Goal: Task Accomplishment & Management: Use online tool/utility

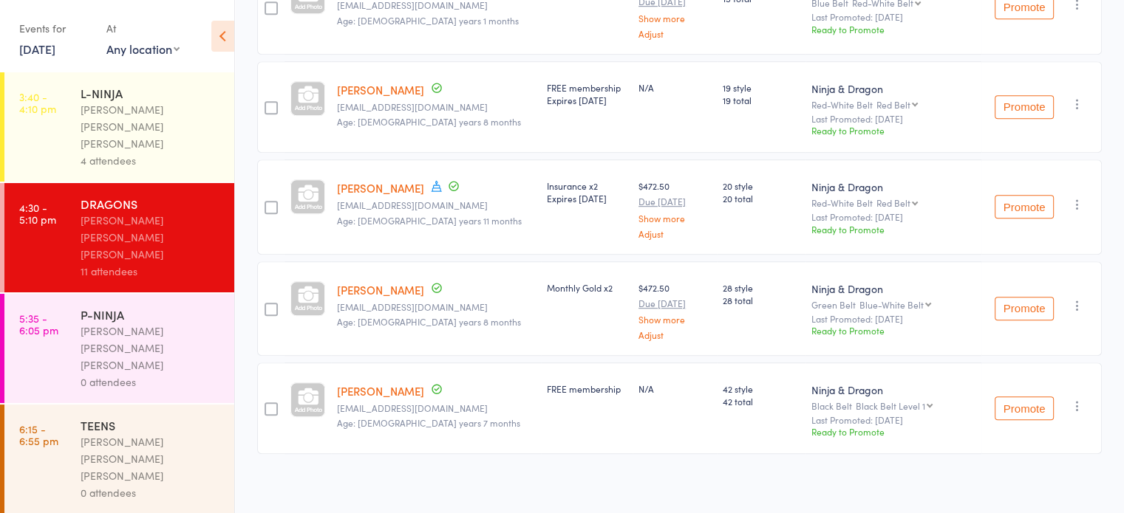
click at [137, 294] on div "P-NINJA [PERSON_NAME] [PERSON_NAME] [PERSON_NAME] 0 attendees" at bounding box center [158, 348] width 154 height 109
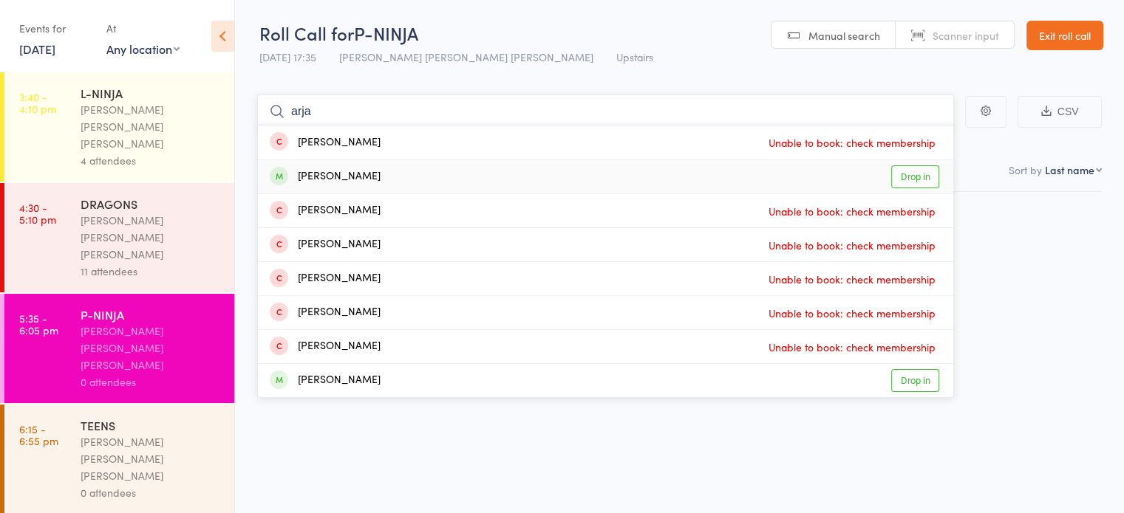
type input "arja"
click at [354, 169] on div "[PERSON_NAME]" at bounding box center [325, 176] width 111 height 17
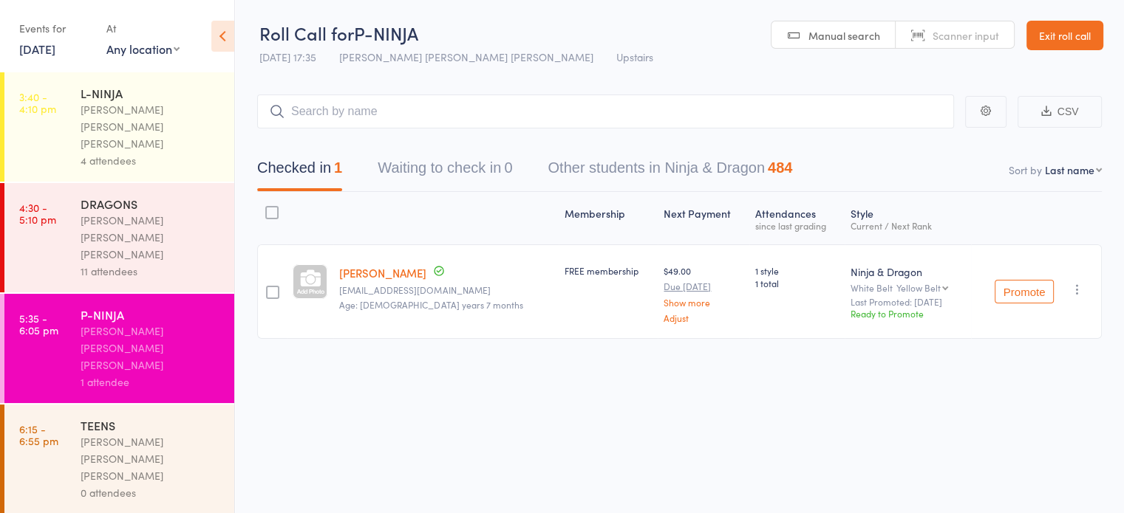
click at [850, 289] on div "White Belt Yellow Belt Yellow Belt Orange Belt Green Belt Blue-White Belt Blue …" at bounding box center [907, 288] width 115 height 10
click at [758, 348] on div "Membership Next Payment Atten­dances since last grading Style Current / Next Ra…" at bounding box center [679, 298] width 844 height 213
click at [360, 289] on small "[EMAIL_ADDRESS][DOMAIN_NAME]" at bounding box center [446, 290] width 214 height 10
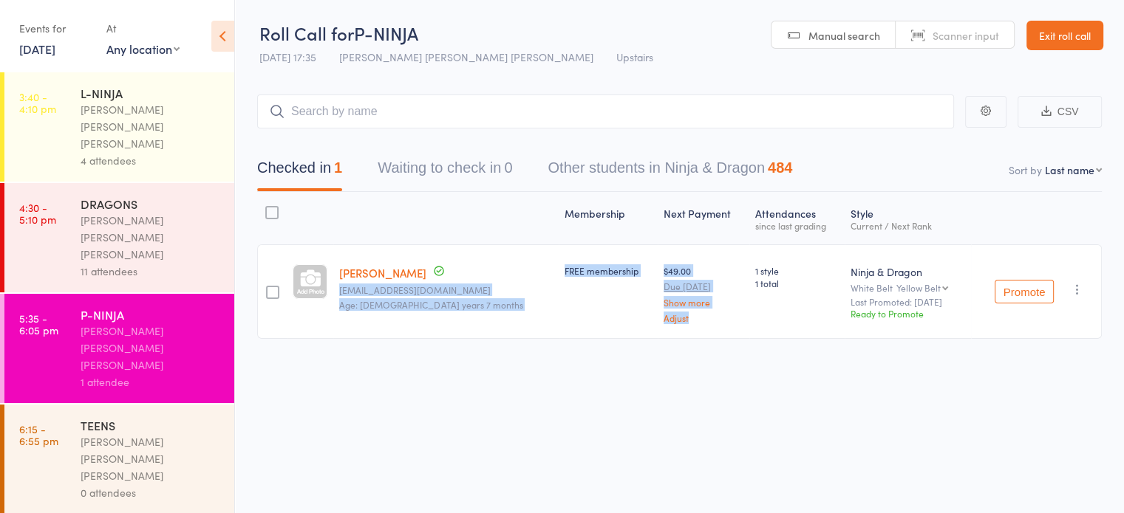
drag, startPoint x: 360, startPoint y: 289, endPoint x: 623, endPoint y: 313, distance: 264.2
click at [623, 313] on member-row "Arjun Dubey [EMAIL_ADDRESS][DOMAIN_NAME] Age: [DEMOGRAPHIC_DATA] years 7 months…" at bounding box center [679, 292] width 844 height 95
click at [576, 337] on div "FREE membership" at bounding box center [608, 292] width 99 height 95
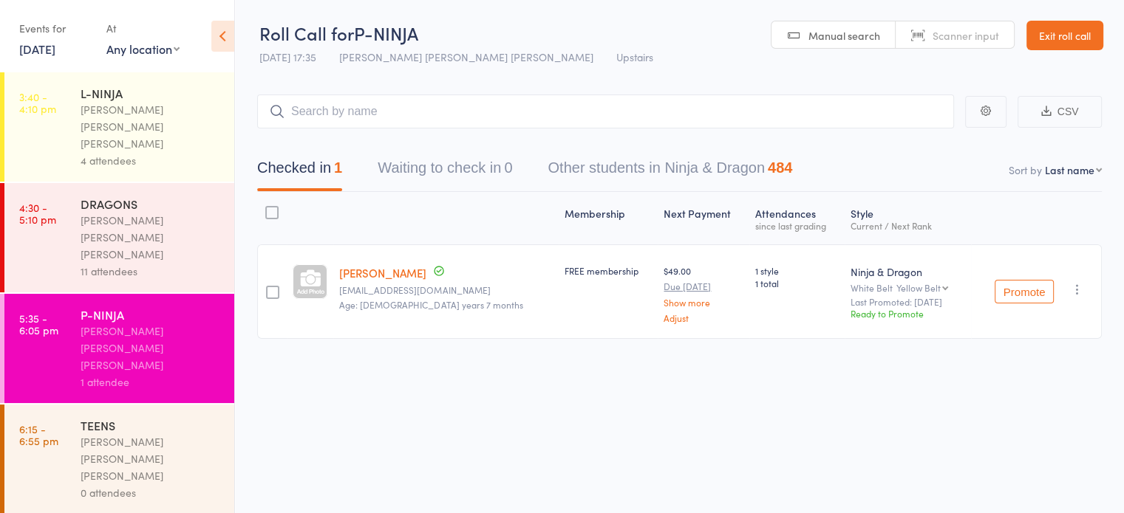
click at [157, 434] on div "[PERSON_NAME] [PERSON_NAME] [PERSON_NAME]" at bounding box center [151, 459] width 141 height 51
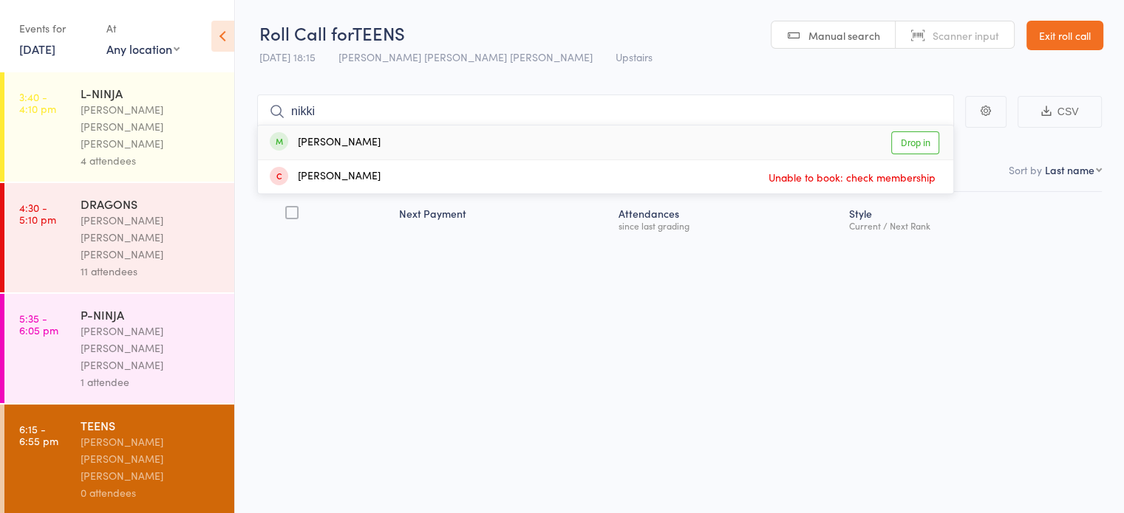
type input "nikki"
click at [380, 143] on div "[PERSON_NAME] Drop in" at bounding box center [605, 143] width 695 height 34
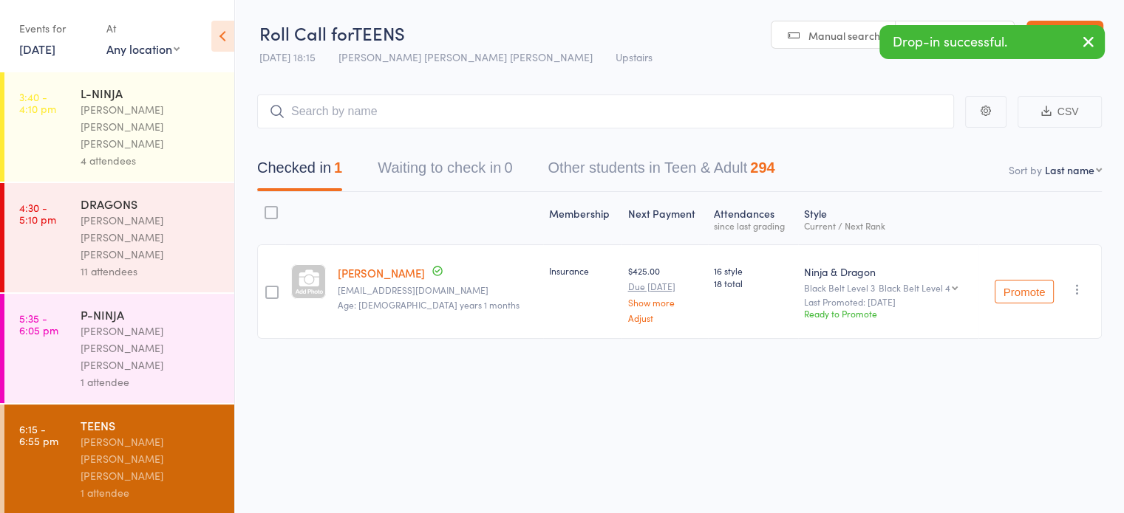
click at [159, 374] on div "1 attendee" at bounding box center [151, 382] width 141 height 17
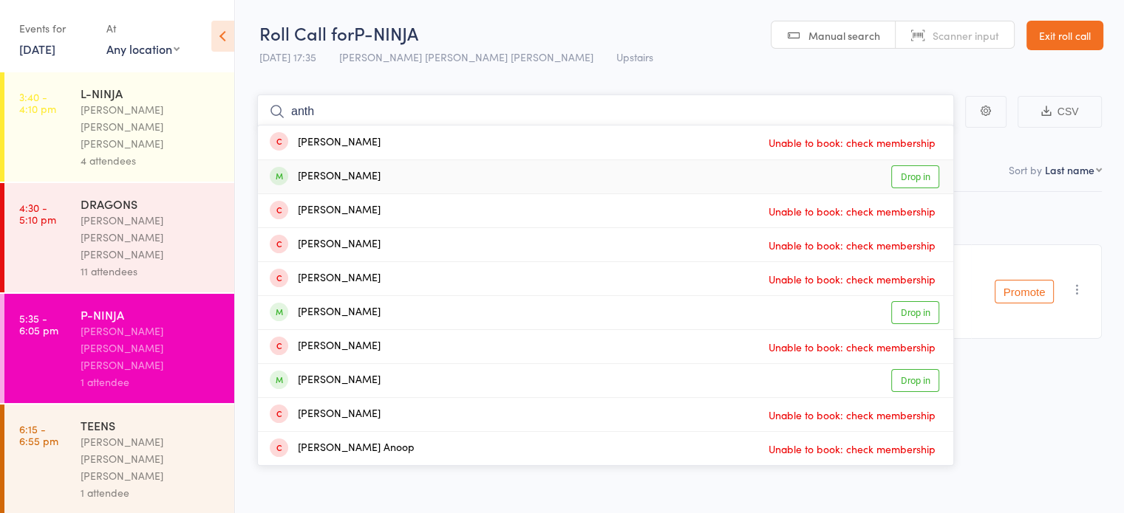
type input "anth"
click at [482, 181] on div "[PERSON_NAME] Drop in" at bounding box center [605, 176] width 695 height 33
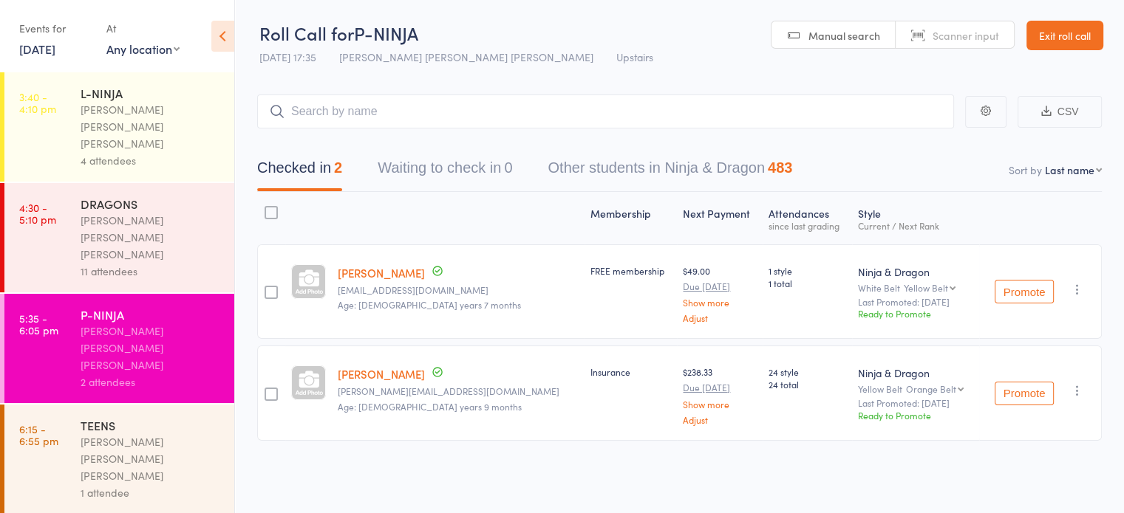
click at [155, 405] on div "TEENS [PERSON_NAME] [PERSON_NAME] [PERSON_NAME] 1 attendee" at bounding box center [158, 459] width 154 height 109
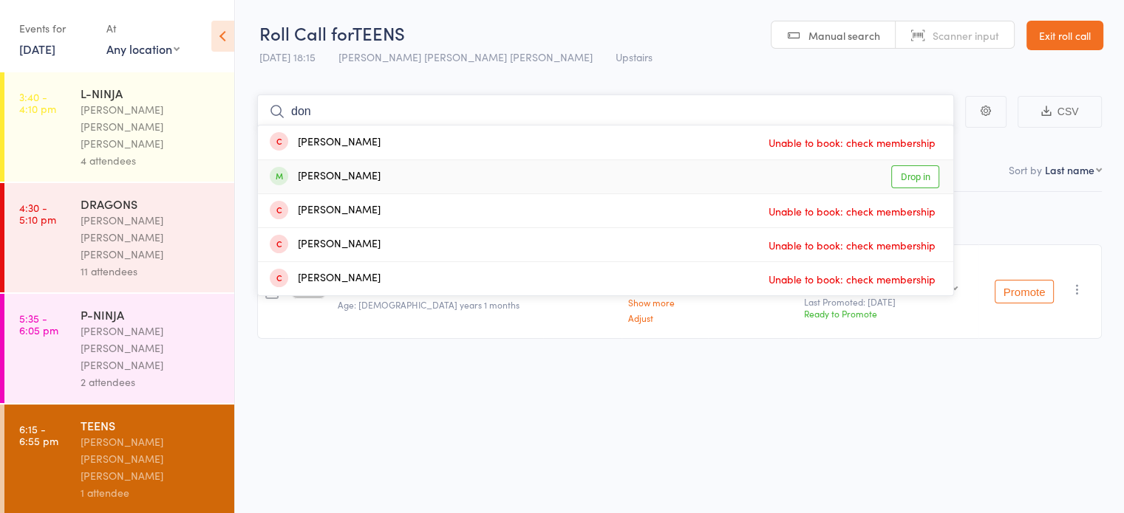
type input "don"
click at [387, 171] on div "[PERSON_NAME] Drop in" at bounding box center [605, 176] width 695 height 33
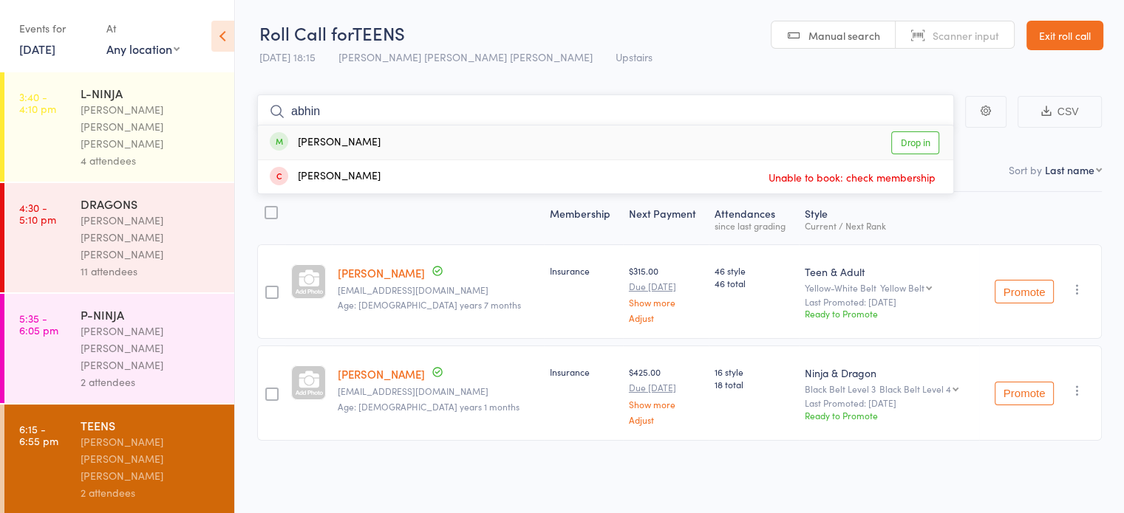
type input "abhin"
click at [483, 147] on div "[PERSON_NAME] Drop in" at bounding box center [605, 143] width 695 height 34
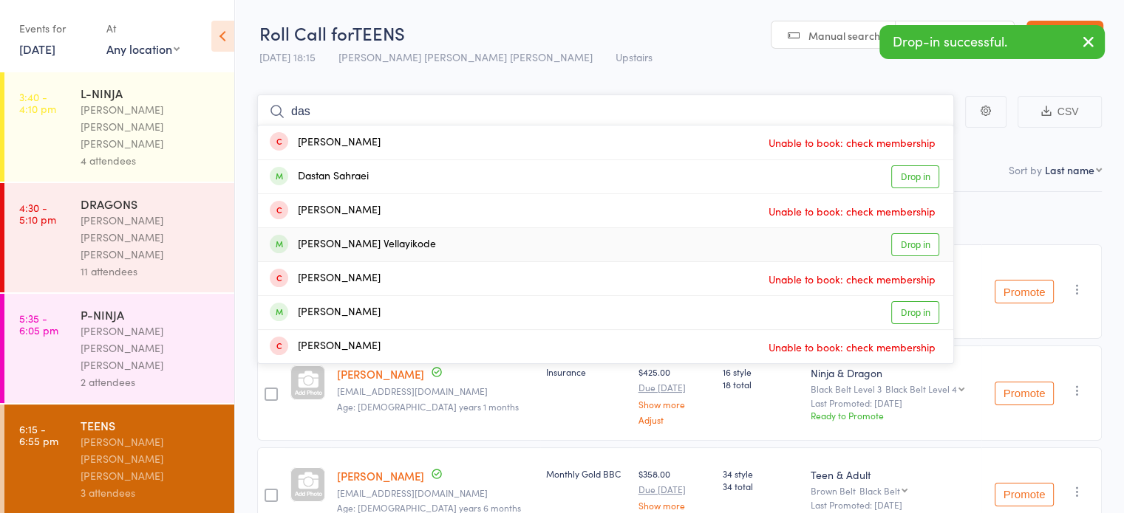
type input "das"
click at [434, 239] on div "[PERSON_NAME] Vellayikode Drop in" at bounding box center [605, 244] width 695 height 33
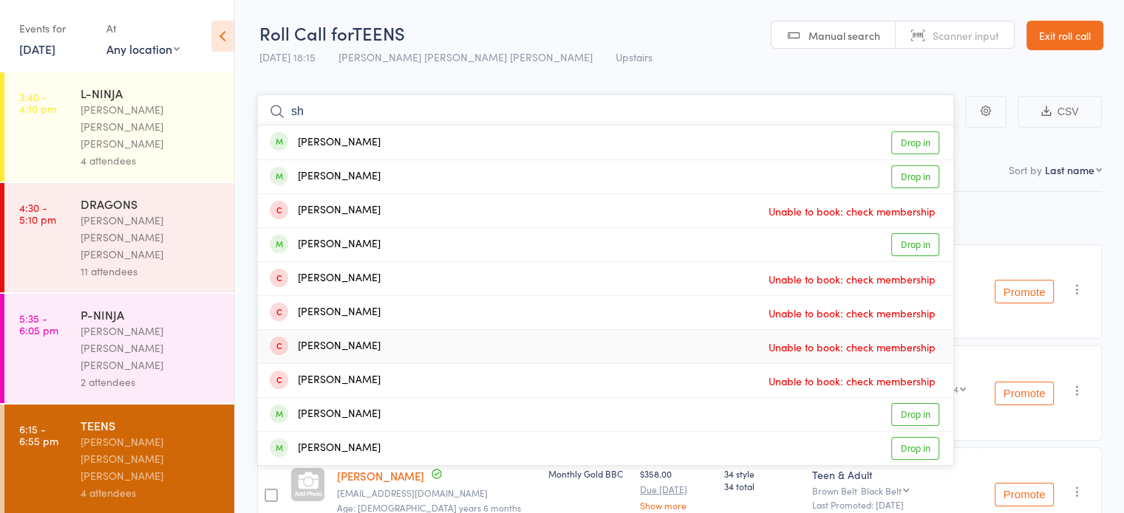
type input "s"
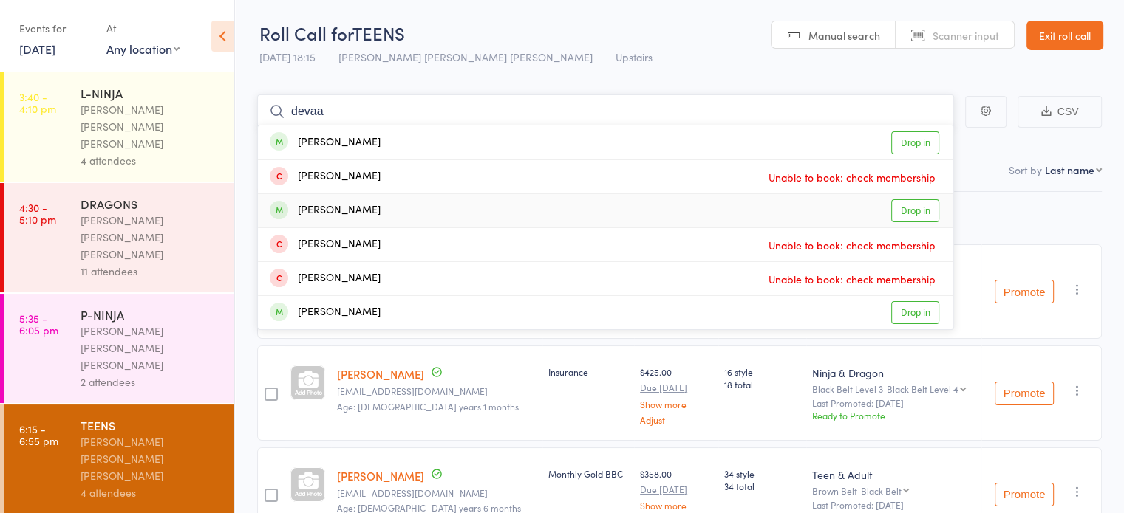
type input "devaa"
click at [642, 220] on div "[PERSON_NAME] Drop in" at bounding box center [605, 210] width 695 height 33
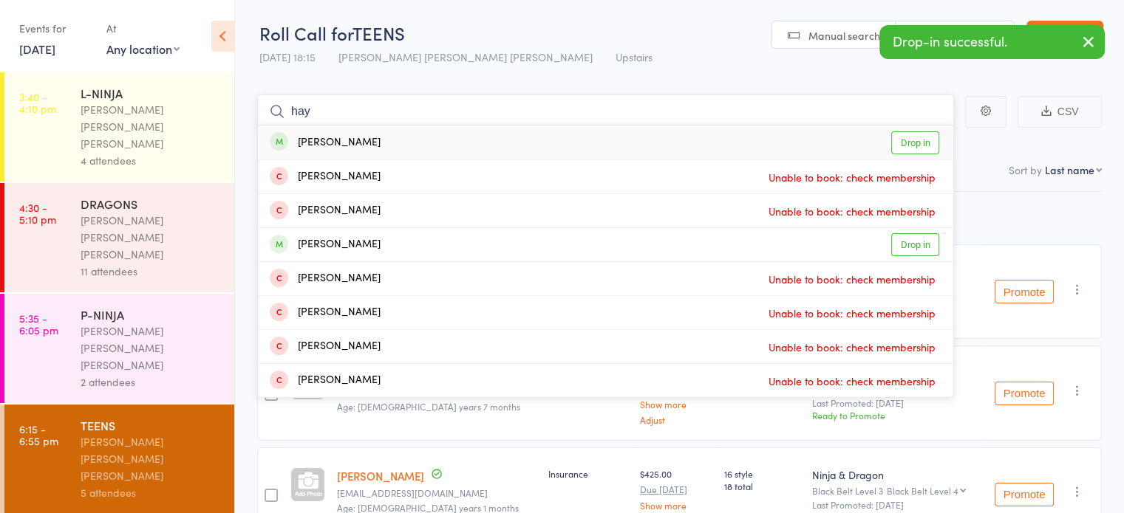
type input "hay"
click at [660, 152] on div "[PERSON_NAME] Drop in" at bounding box center [605, 143] width 695 height 34
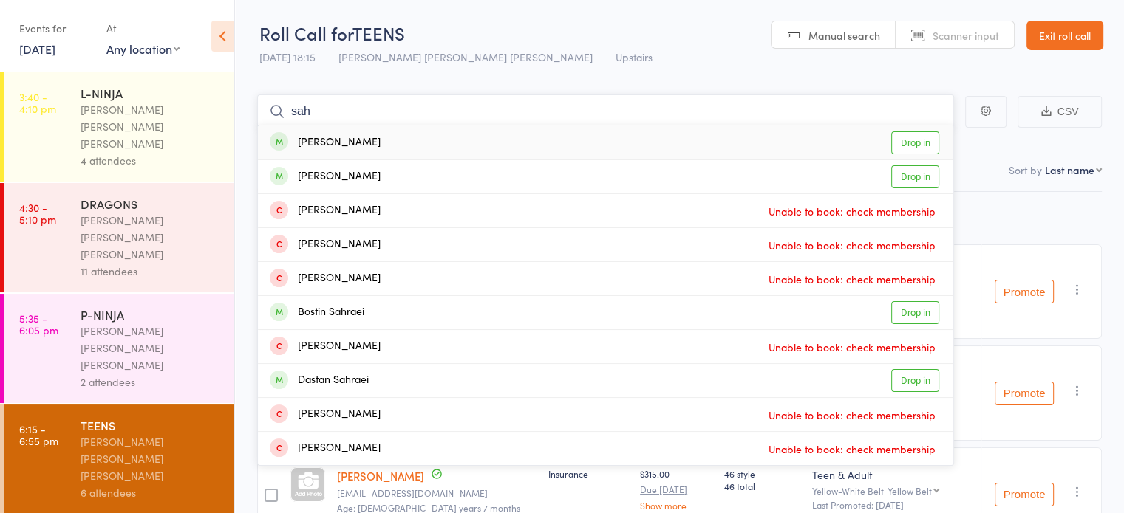
type input "sah"
click at [462, 145] on div "[PERSON_NAME] Drop in" at bounding box center [605, 143] width 695 height 34
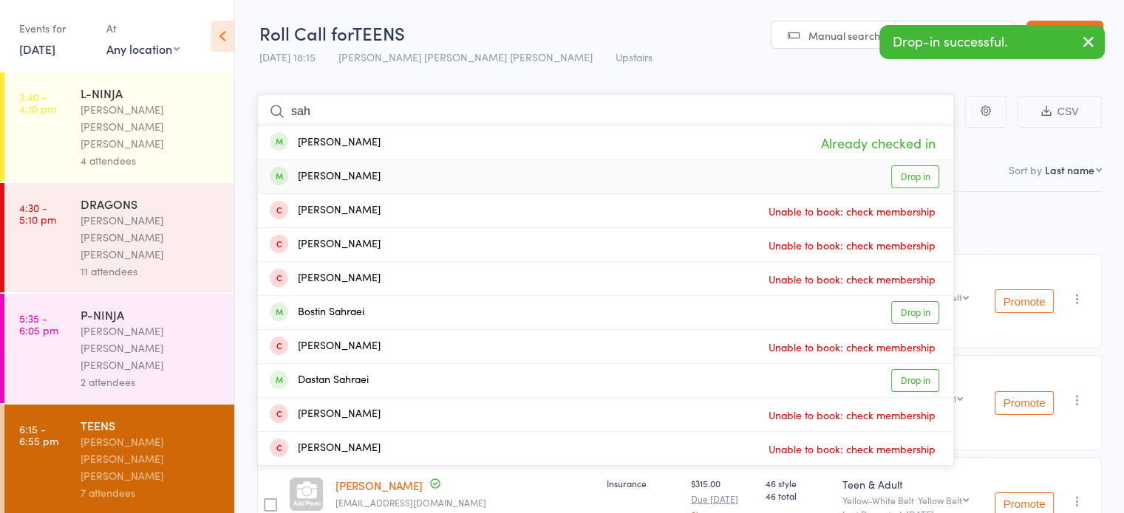
type input "sah"
click at [436, 171] on div "[PERSON_NAME] Drop in" at bounding box center [605, 176] width 695 height 33
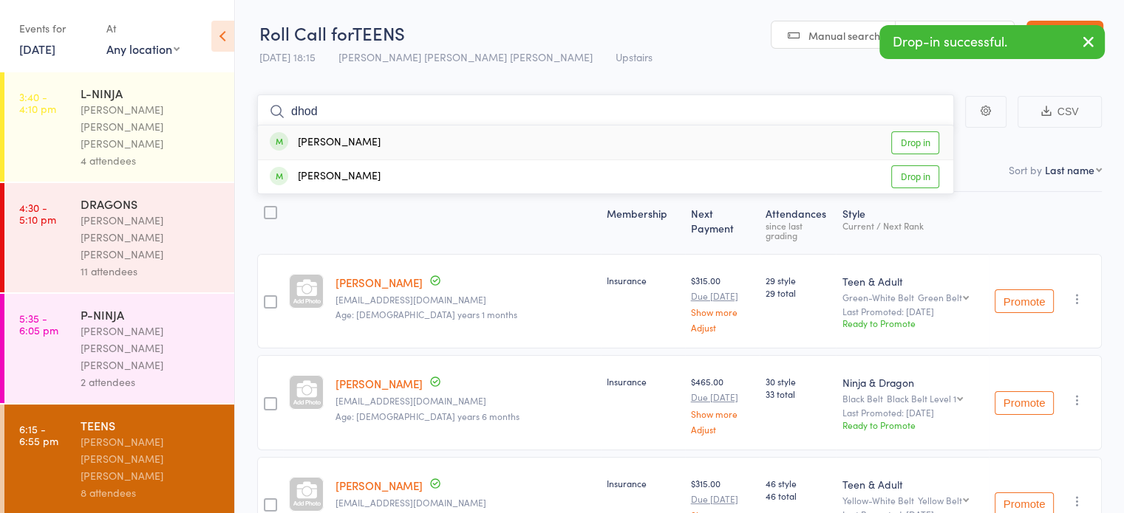
type input "dhod"
click at [458, 126] on div "[PERSON_NAME] Drop in" at bounding box center [605, 143] width 695 height 34
type input "dhod"
click at [434, 168] on div "[PERSON_NAME] Drop in" at bounding box center [605, 176] width 695 height 33
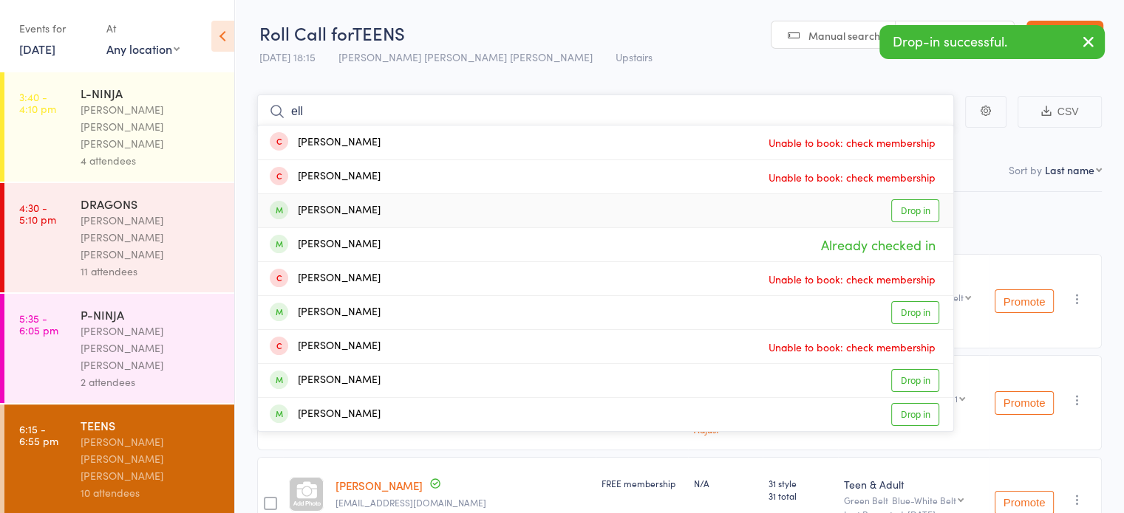
type input "ell"
click at [434, 207] on div "[PERSON_NAME] Drop in" at bounding box center [605, 210] width 695 height 33
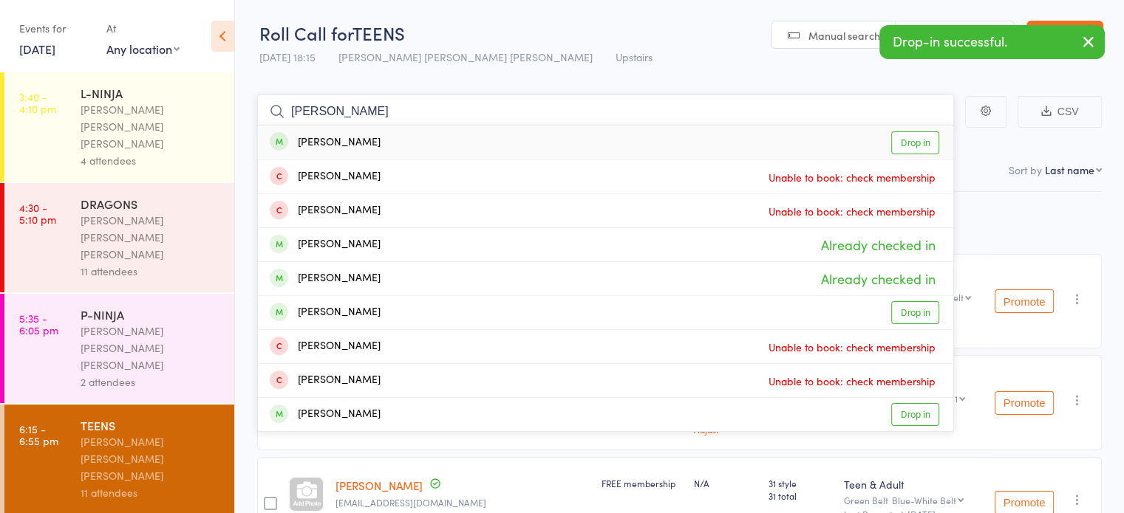
type input "[PERSON_NAME]"
click at [417, 141] on div "[PERSON_NAME] Drop in" at bounding box center [605, 143] width 695 height 34
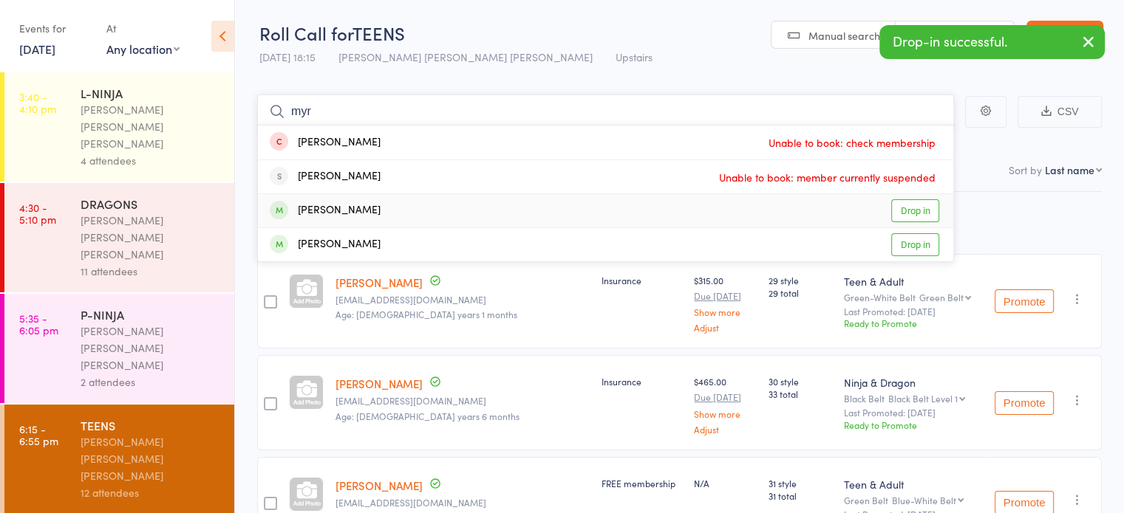
type input "myr"
click at [395, 215] on div "[PERSON_NAME] Drop in" at bounding box center [605, 210] width 695 height 33
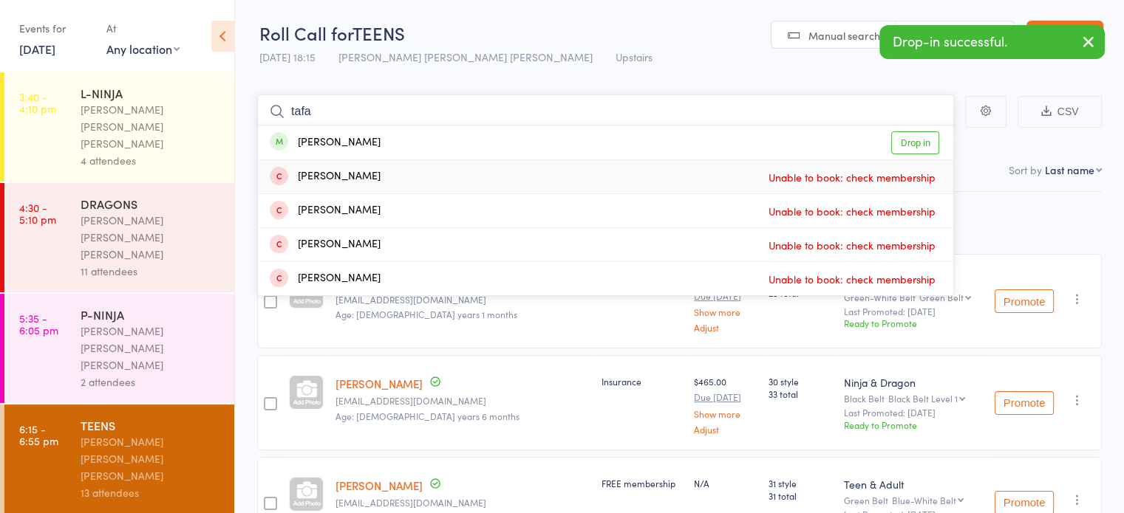
type input "tafa"
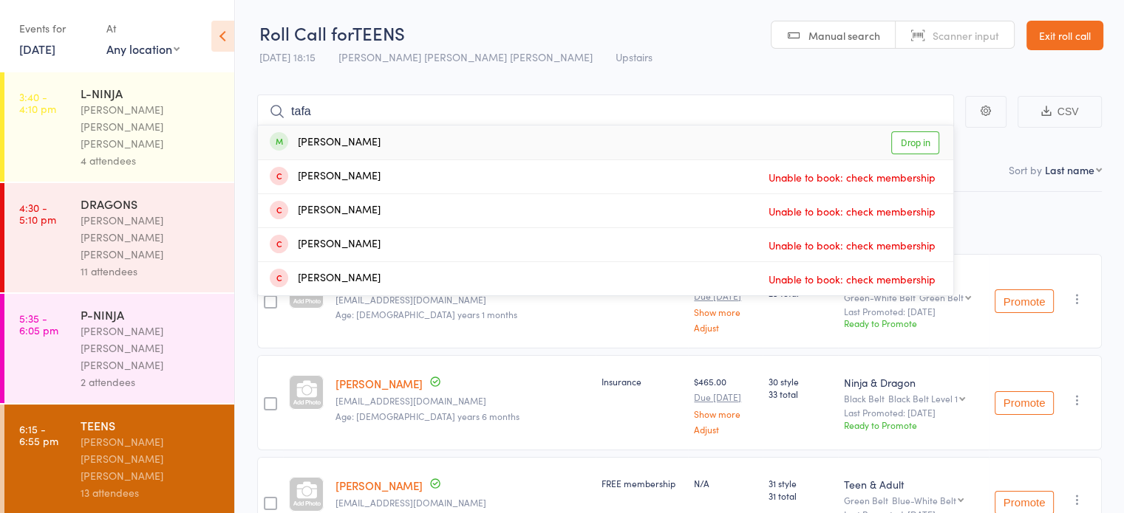
click at [412, 144] on div "[PERSON_NAME] Drop in" at bounding box center [605, 143] width 695 height 34
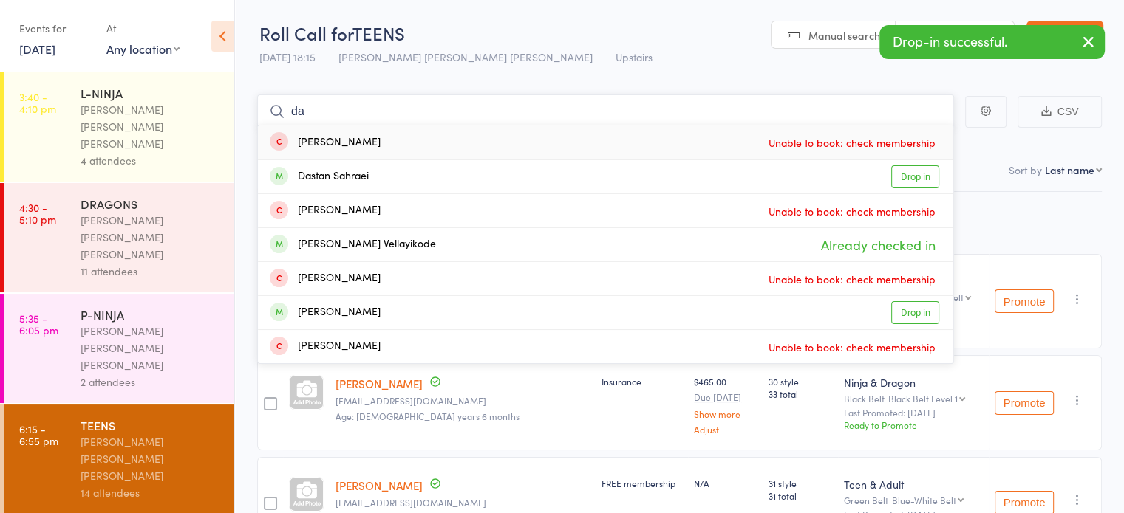
type input "d"
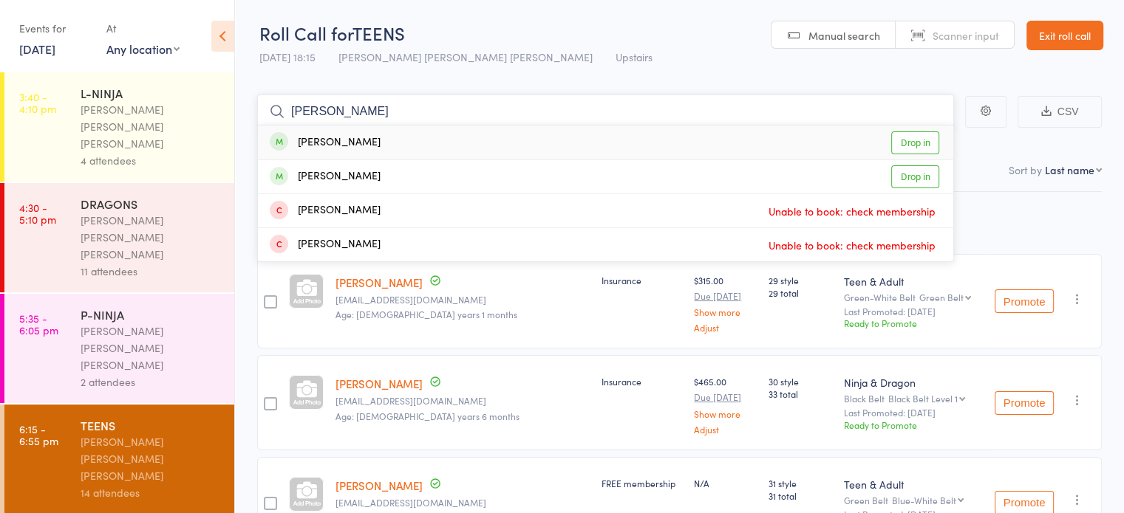
type input "[PERSON_NAME]"
click at [411, 144] on div "[PERSON_NAME] Drop in" at bounding box center [605, 143] width 695 height 34
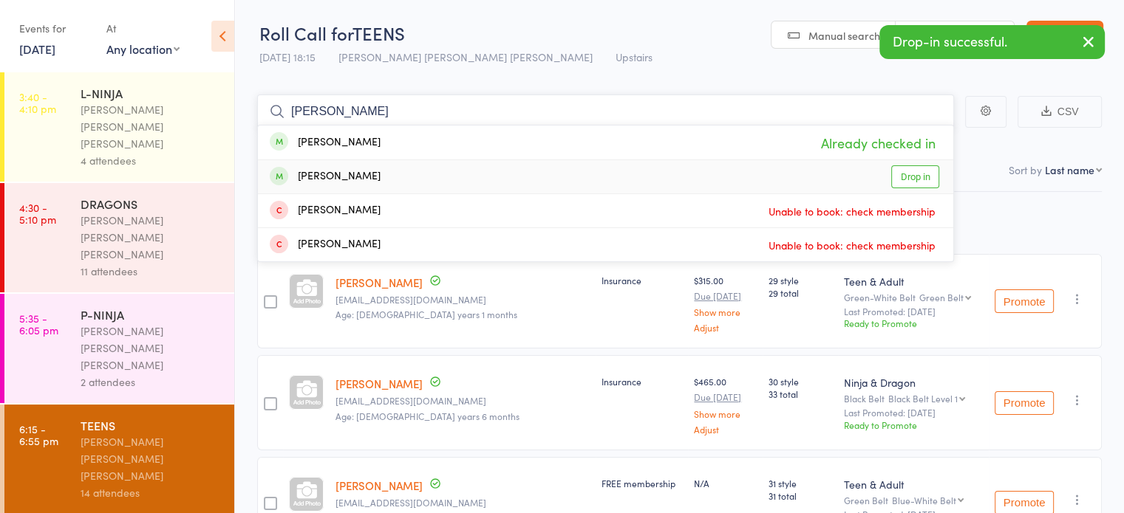
type input "[PERSON_NAME]"
click at [380, 177] on div "[PERSON_NAME]" at bounding box center [325, 176] width 111 height 17
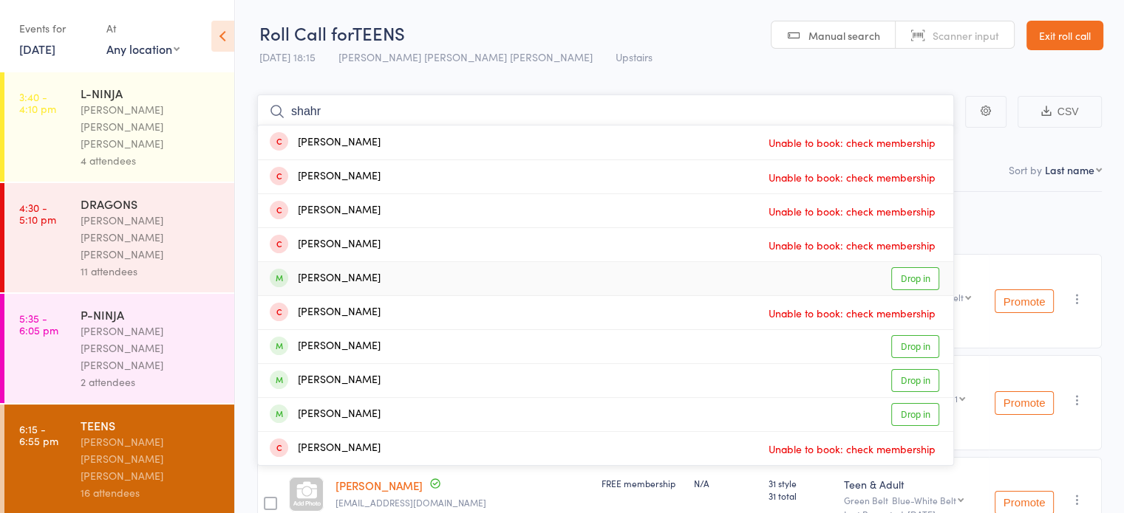
type input "shahr"
click at [429, 273] on div "[PERSON_NAME] Pouriamanesh Drop in" at bounding box center [605, 278] width 695 height 33
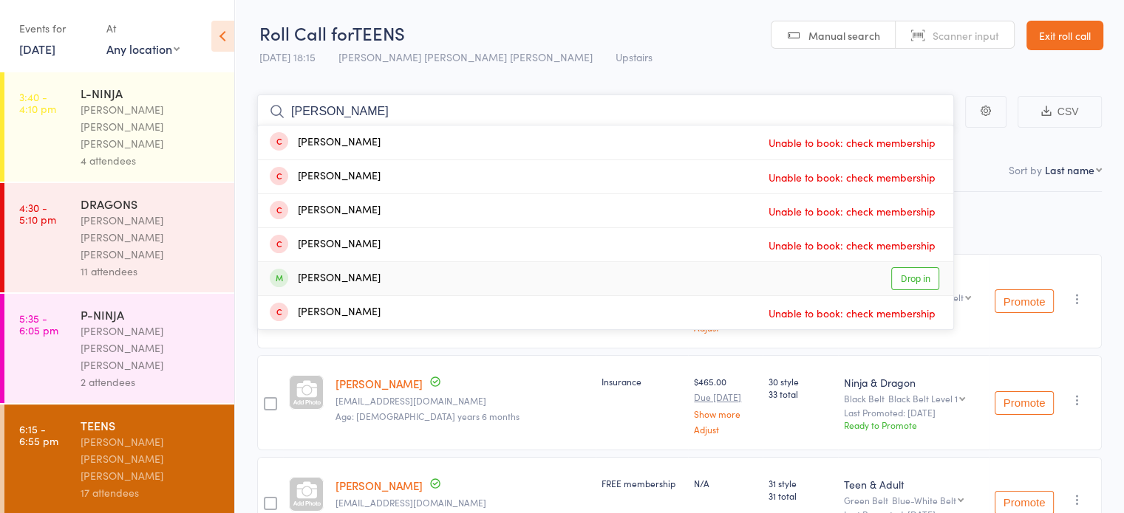
type input "[PERSON_NAME]"
click at [347, 279] on div "[PERSON_NAME]" at bounding box center [325, 278] width 111 height 17
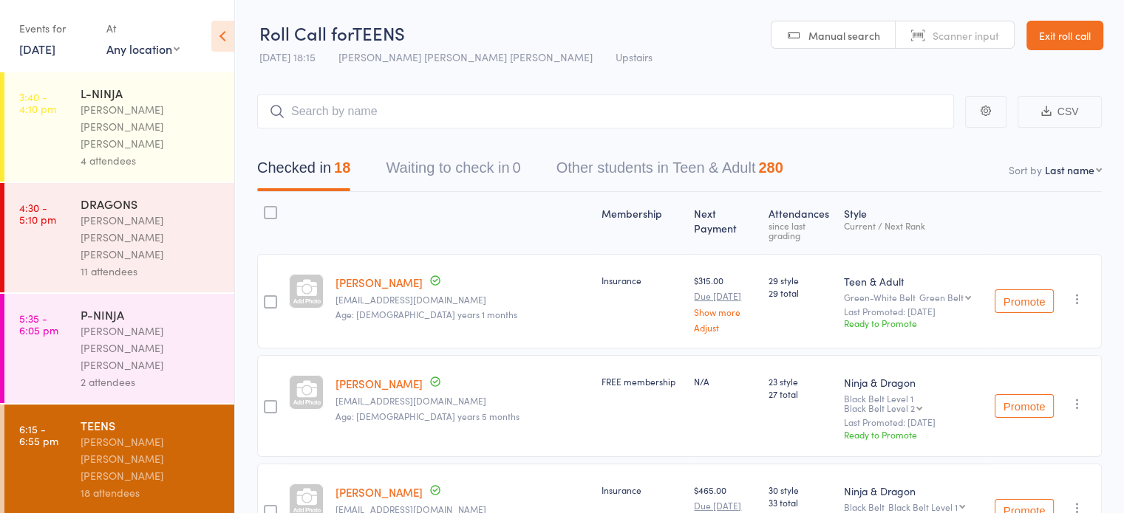
click at [694, 274] on div "$315.00 Due [DATE] Show more Adjust" at bounding box center [725, 303] width 62 height 58
click at [688, 270] on div "$315.00 Due [DATE] Show more Adjust" at bounding box center [725, 301] width 74 height 95
drag, startPoint x: 632, startPoint y: 270, endPoint x: 659, endPoint y: 268, distance: 27.4
click at [688, 268] on div "$315.00 Due [DATE] Show more Adjust" at bounding box center [725, 301] width 74 height 95
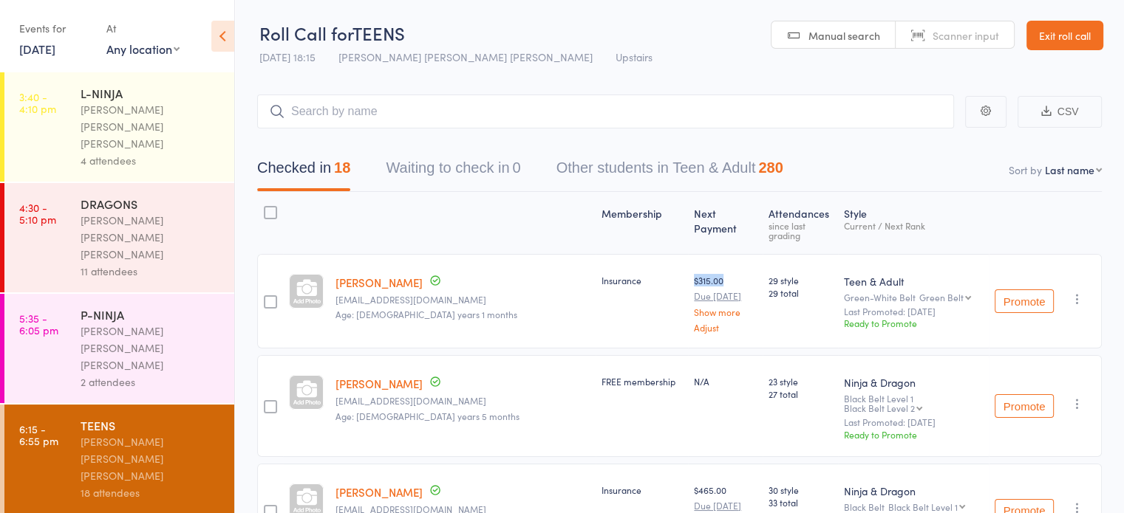
click at [694, 274] on div "$315.00 Due [DATE] Show more Adjust" at bounding box center [725, 303] width 62 height 58
click at [601, 274] on div "Insurance" at bounding box center [641, 280] width 81 height 13
click at [601, 375] on div "FREE membership" at bounding box center [641, 381] width 81 height 13
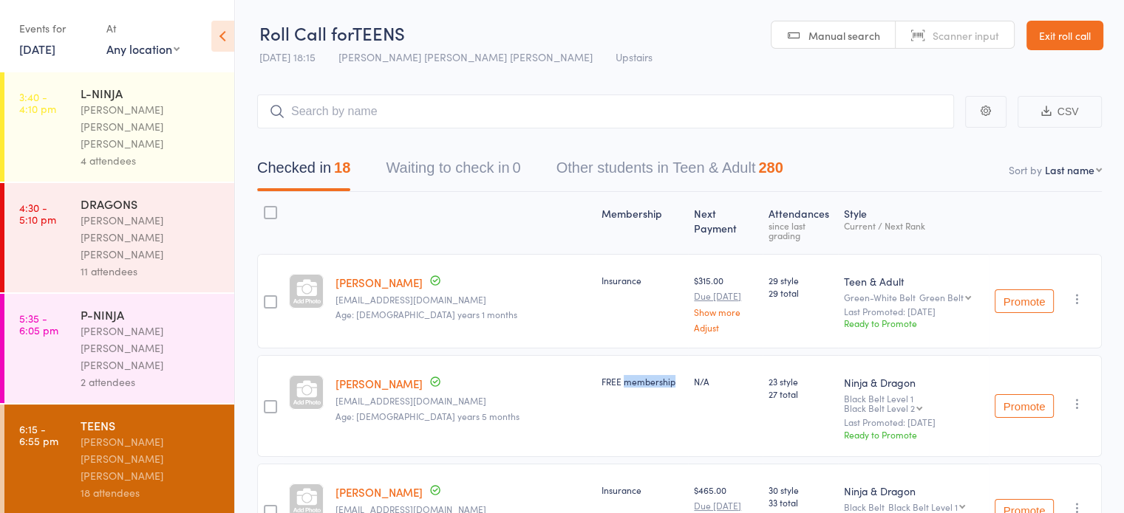
click at [601, 375] on div "FREE membership" at bounding box center [641, 381] width 81 height 13
click at [596, 112] on input "search" at bounding box center [605, 112] width 697 height 34
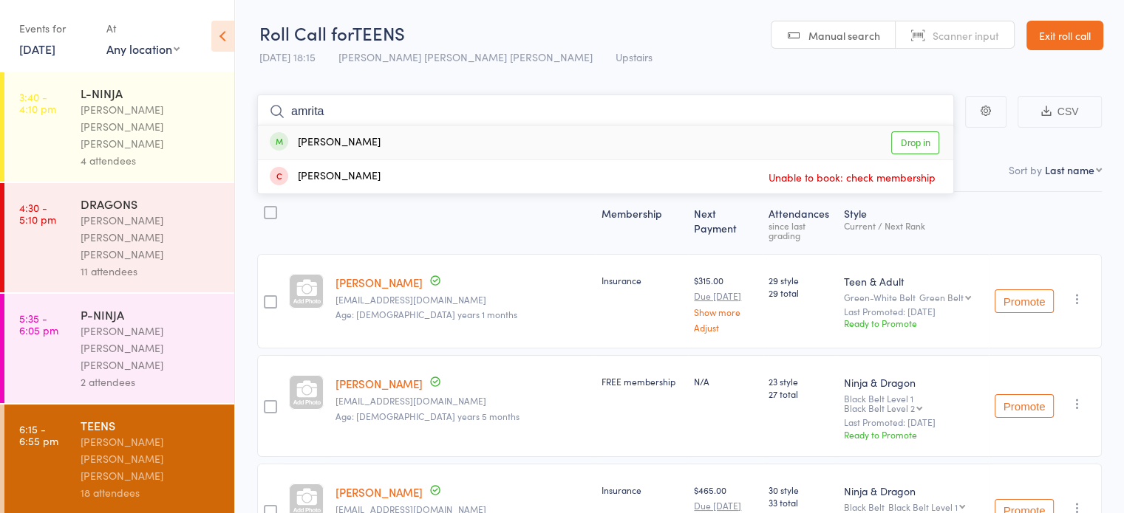
type input "amrita"
click at [511, 137] on div "[PERSON_NAME] Drop in" at bounding box center [605, 143] width 695 height 34
